Goal: Task Accomplishment & Management: Complete application form

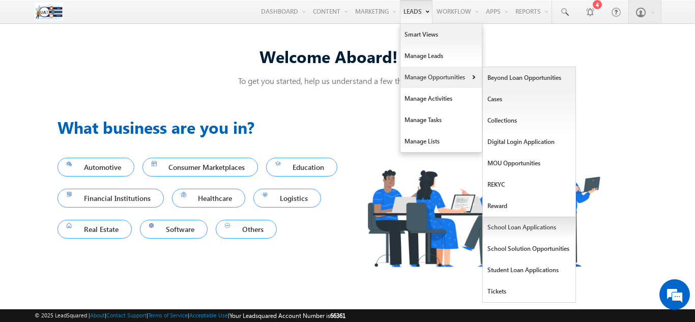
click at [523, 229] on link "School Loan Applications" at bounding box center [529, 227] width 93 height 21
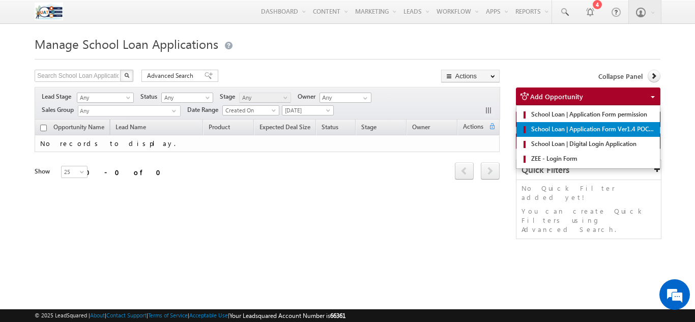
click at [602, 133] on span "School Loan | Application Form Ver1.4 POC -LOS New" at bounding box center [592, 129] width 127 height 9
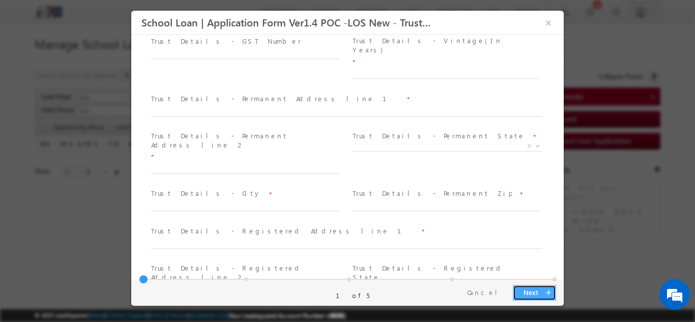
click at [548, 292] on icon "arrow_forward" at bounding box center [547, 291] width 7 height 7
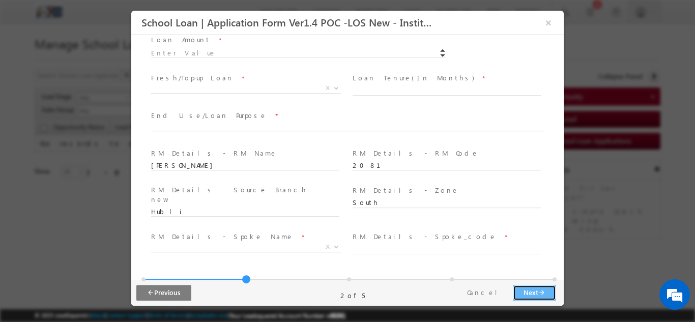
scroll to position [643, 0]
